Goal: Ask a question

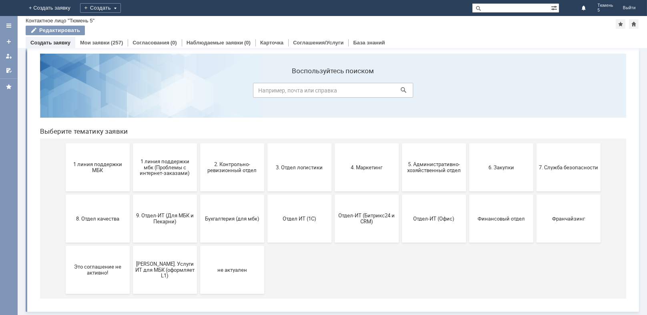
scroll to position [10, 0]
click at [600, 7] on span "Тюмень" at bounding box center [606, 5] width 16 height 5
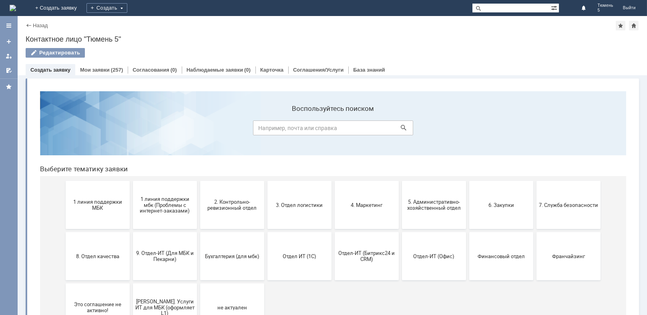
click at [228, 112] on section "Воспользуйтесь поиском" at bounding box center [333, 123] width 586 height 64
click at [226, 110] on section "Воспользуйтесь поиском" at bounding box center [333, 123] width 586 height 64
click at [449, 104] on section "Воспользуйтесь поиском" at bounding box center [333, 123] width 586 height 64
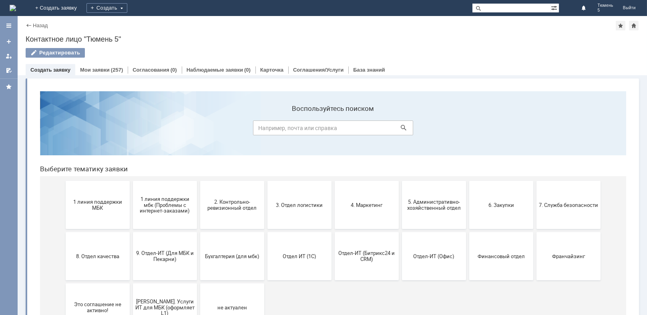
click at [321, 131] on input at bounding box center [333, 127] width 160 height 15
type input "почта"
click at [401, 125] on icon at bounding box center [404, 128] width 6 height 6
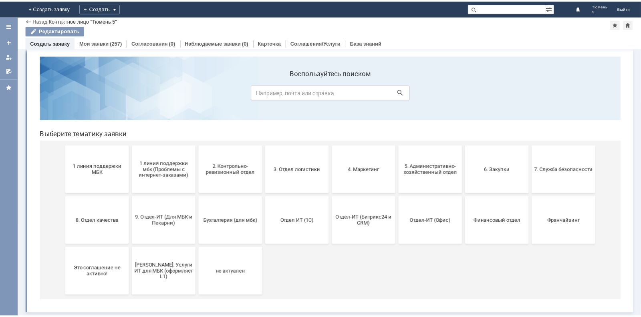
scroll to position [8, 0]
